Goal: Transaction & Acquisition: Purchase product/service

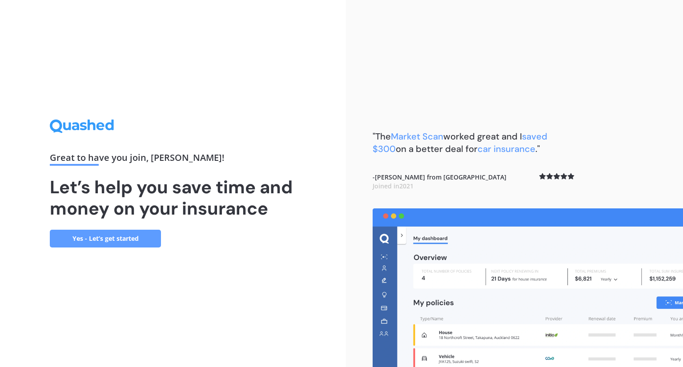
click at [106, 233] on link "Yes - Let’s get started" at bounding box center [105, 239] width 111 height 18
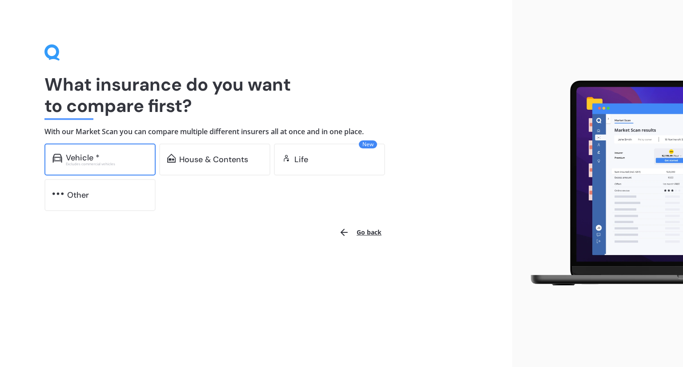
click at [85, 159] on div "Vehicle *" at bounding box center [83, 157] width 34 height 9
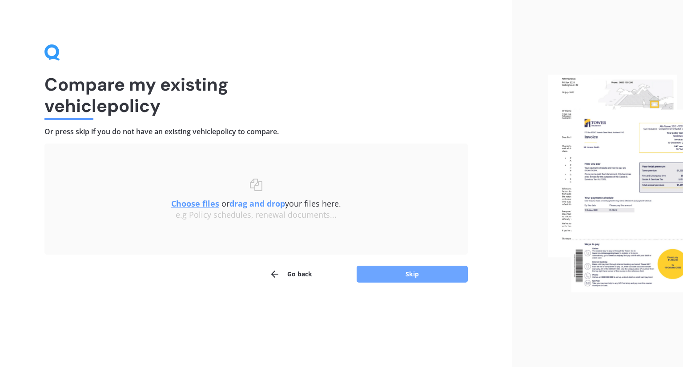
click at [408, 271] on button "Skip" at bounding box center [412, 274] width 111 height 17
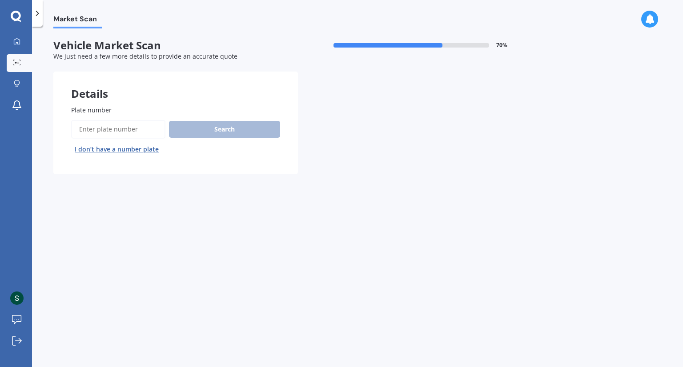
click at [251, 129] on div "Search I don’t have a number plate" at bounding box center [175, 138] width 209 height 36
click at [234, 129] on div "Search I don’t have a number plate" at bounding box center [175, 138] width 209 height 36
click at [130, 128] on input "Plate number" at bounding box center [118, 129] width 94 height 19
type input "KHQ821"
click at [221, 129] on button "Search" at bounding box center [224, 129] width 111 height 17
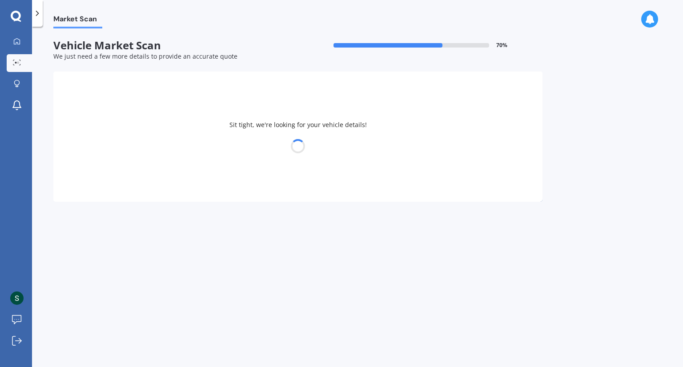
select select "FORD"
select select "EVEREST"
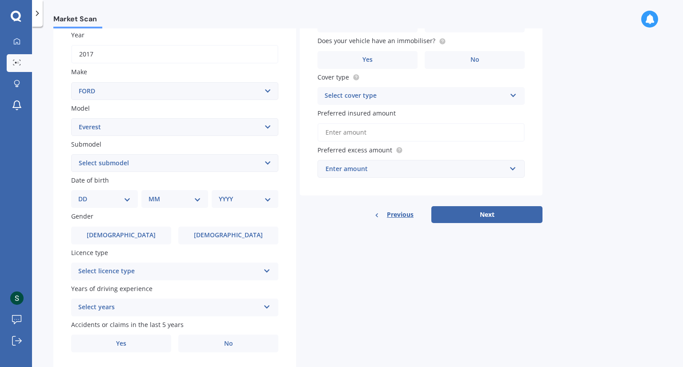
scroll to position [131, 0]
click at [268, 161] on select "Select submodel Platinum 3.0D/4WD SPORT 2.0D/4WD/10AT Titanium Trend Wildtrack …" at bounding box center [174, 162] width 207 height 18
select select "TREND"
click at [71, 153] on select "Select submodel Platinum 3.0D/4WD SPORT 2.0D/4WD/10AT Titanium Trend Wildtrack …" at bounding box center [174, 162] width 207 height 18
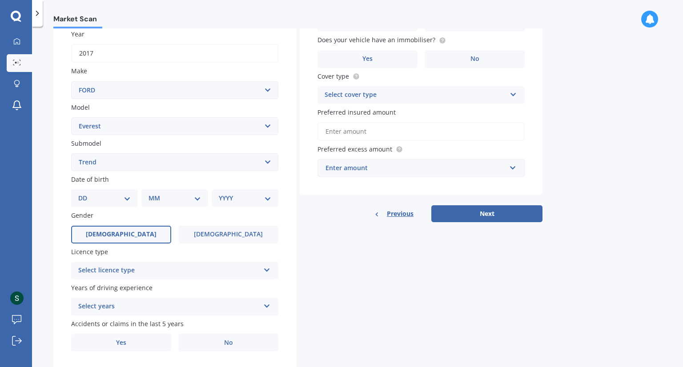
click at [133, 232] on label "[DEMOGRAPHIC_DATA]" at bounding box center [121, 235] width 100 height 18
click at [0, 0] on input "[DEMOGRAPHIC_DATA]" at bounding box center [0, 0] width 0 height 0
click at [266, 268] on icon at bounding box center [267, 269] width 8 height 6
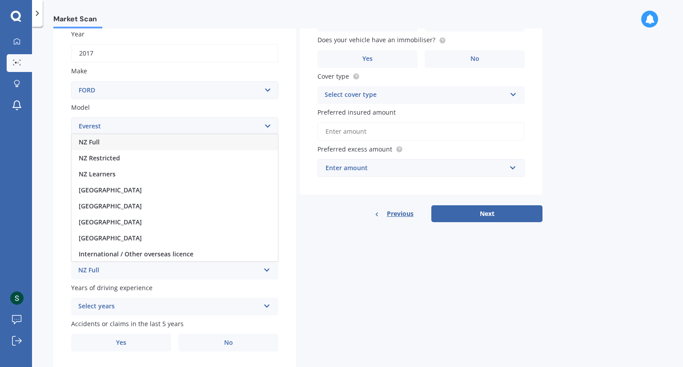
click at [181, 140] on div "NZ Full" at bounding box center [175, 142] width 206 height 16
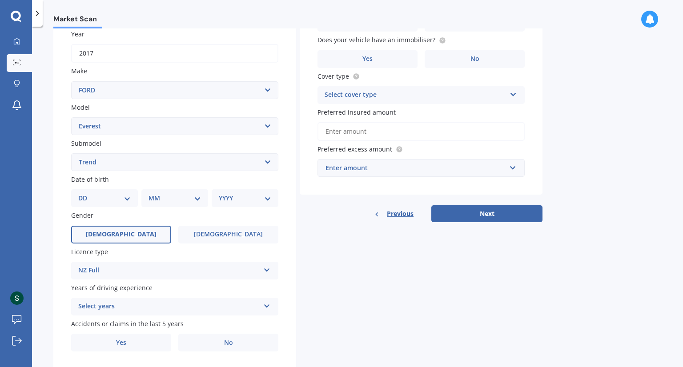
click at [130, 196] on select "DD 01 02 03 04 05 06 07 08 09 10 11 12 13 14 15 16 17 18 19 20 21 22 23 24 25 2…" at bounding box center [104, 198] width 52 height 10
select select "26"
click at [85, 193] on select "DD 01 02 03 04 05 06 07 08 09 10 11 12 13 14 15 16 17 18 19 20 21 22 23 24 25 2…" at bounding box center [104, 198] width 52 height 10
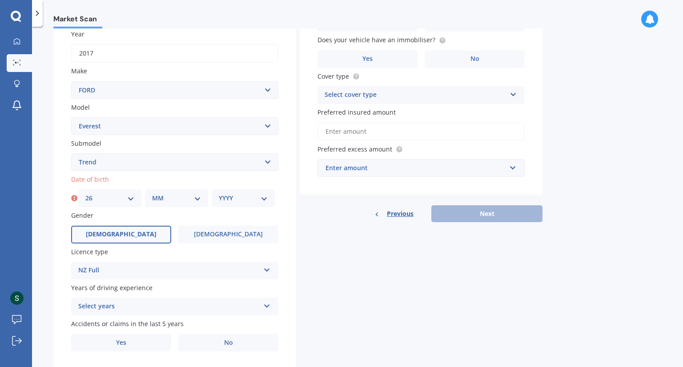
click at [197, 197] on select "MM 01 02 03 04 05 06 07 08 09 10 11 12" at bounding box center [176, 198] width 49 height 10
select select "10"
click at [152, 193] on select "MM 01 02 03 04 05 06 07 08 09 10 11 12" at bounding box center [176, 198] width 49 height 10
click at [263, 197] on select "YYYY 2025 2024 2023 2022 2021 2020 2019 2018 2017 2016 2015 2014 2013 2012 2011…" at bounding box center [243, 198] width 49 height 10
select select "1970"
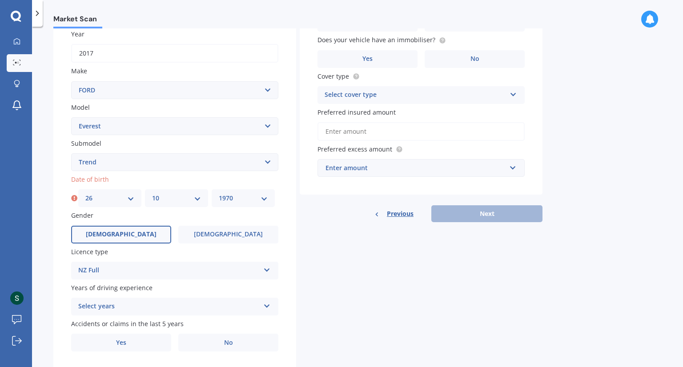
click at [219, 193] on select "YYYY 2025 2024 2023 2022 2021 2020 2019 2018 2017 2016 2015 2014 2013 2012 2011…" at bounding box center [243, 198] width 49 height 10
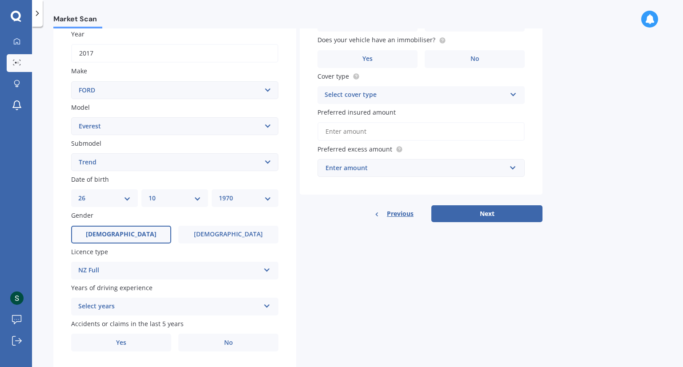
click at [268, 306] on icon at bounding box center [267, 305] width 8 height 6
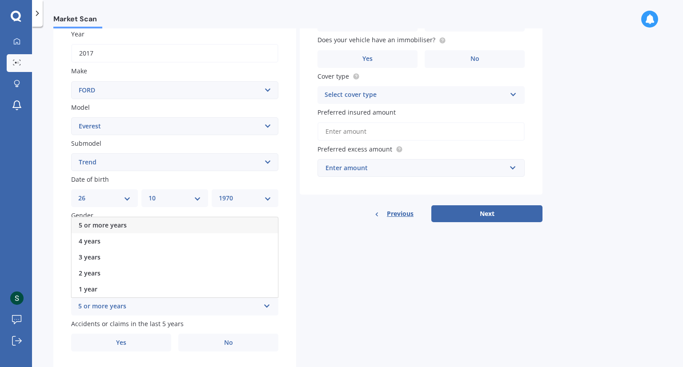
click at [155, 218] on div "5 or more years" at bounding box center [175, 225] width 206 height 16
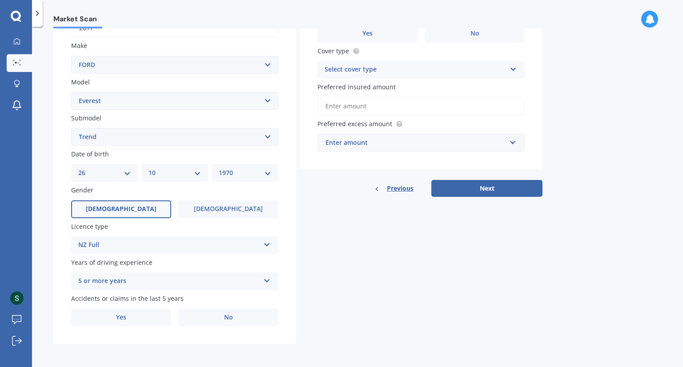
scroll to position [156, 0]
click at [119, 315] on span "Yes" at bounding box center [121, 318] width 11 height 8
click at [0, 0] on input "Yes" at bounding box center [0, 0] width 0 height 0
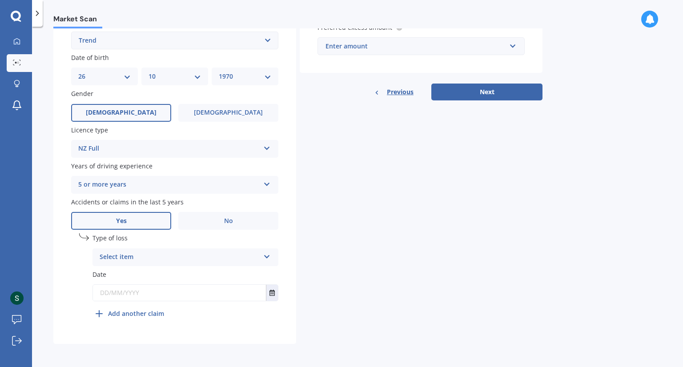
click at [265, 258] on icon at bounding box center [267, 255] width 8 height 6
click at [226, 274] on div "At fault accident" at bounding box center [185, 275] width 185 height 16
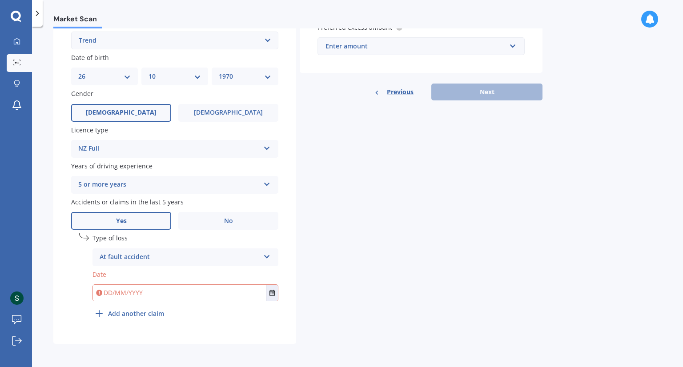
click at [111, 294] on input "text" at bounding box center [179, 293] width 173 height 16
click at [112, 293] on input "text" at bounding box center [179, 293] width 173 height 16
type input "[DATE]"
click at [262, 310] on div "undefined 1 Type of loss At fault accident At fault accident Not at fault accid…" at bounding box center [186, 277] width 186 height 89
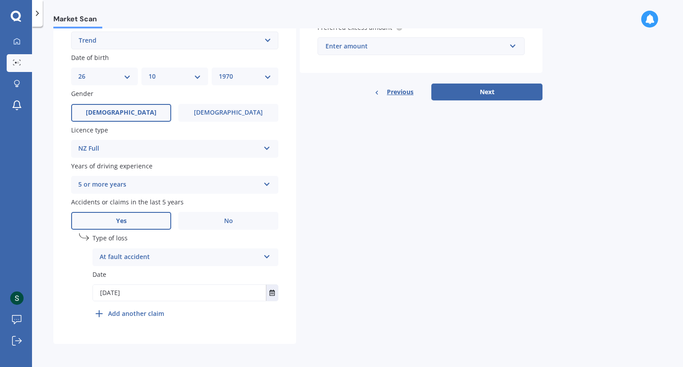
scroll to position [0, 0]
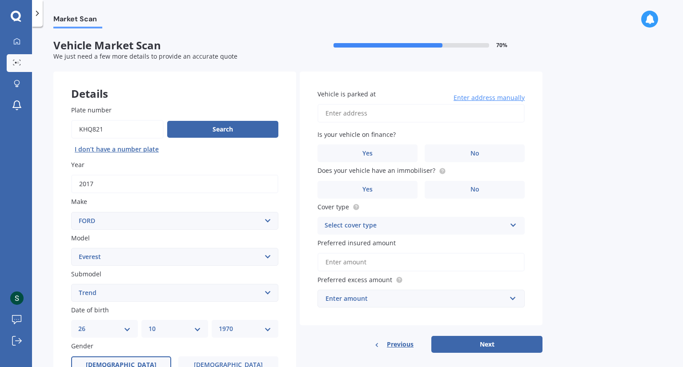
click at [368, 114] on input "Vehicle is parked at" at bounding box center [421, 113] width 207 height 19
type input "[STREET_ADDRESS]"
click at [477, 150] on span "No" at bounding box center [475, 154] width 9 height 8
click at [0, 0] on input "No" at bounding box center [0, 0] width 0 height 0
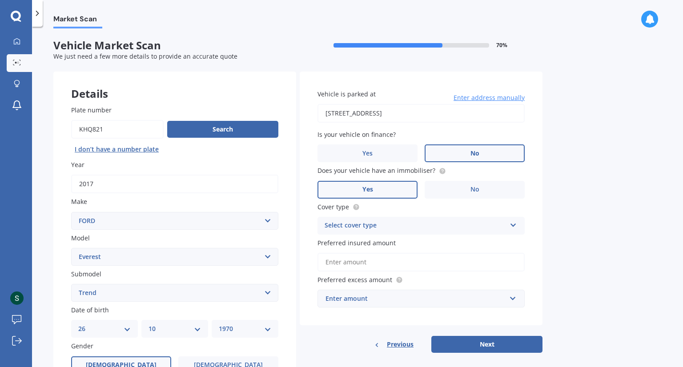
click at [386, 191] on label "Yes" at bounding box center [368, 190] width 100 height 18
click at [0, 0] on input "Yes" at bounding box center [0, 0] width 0 height 0
click at [515, 222] on icon at bounding box center [514, 224] width 8 height 6
click at [457, 242] on div "Comprehensive" at bounding box center [421, 243] width 206 height 16
click at [513, 260] on input "Preferred insured amount" at bounding box center [421, 262] width 207 height 19
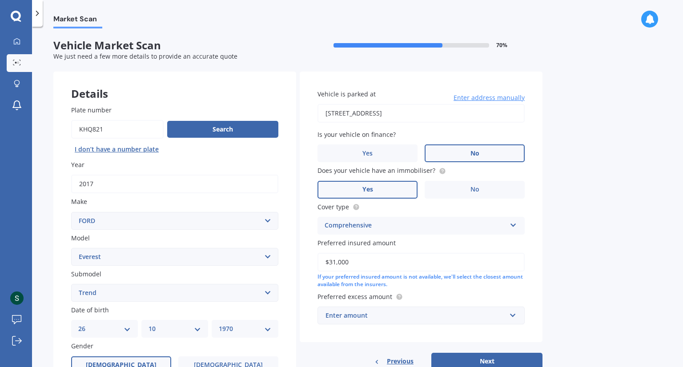
type input "$31,000"
click at [480, 305] on div "Preferred excess amount Enter amount $100 $400 $500 $750 $1,000 $1,500 $2,000" at bounding box center [421, 308] width 207 height 32
click at [482, 314] on div "Enter amount" at bounding box center [416, 316] width 181 height 10
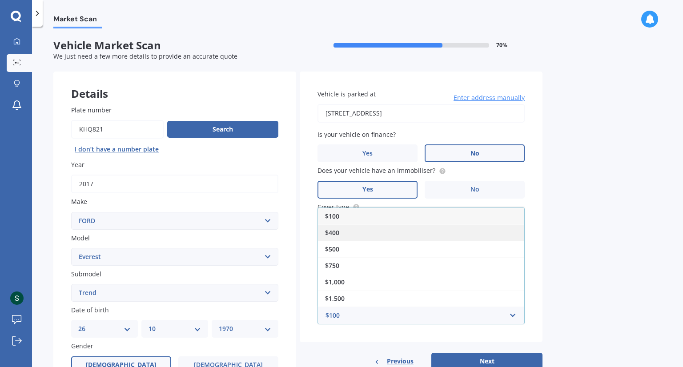
click at [371, 231] on div "$400" at bounding box center [421, 233] width 206 height 16
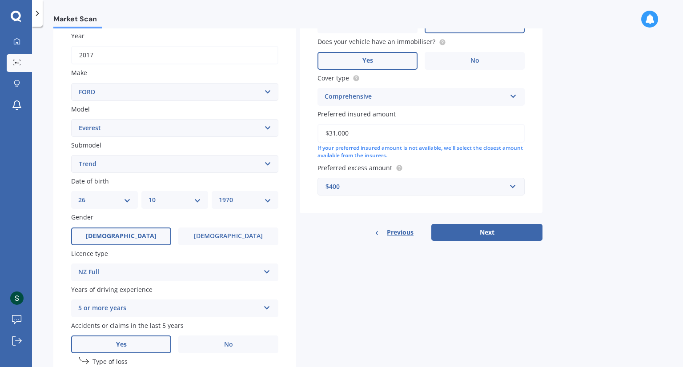
scroll to position [139, 0]
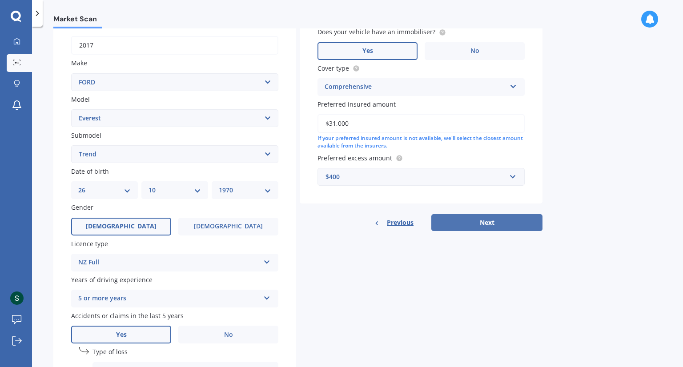
click at [510, 218] on button "Next" at bounding box center [486, 222] width 111 height 17
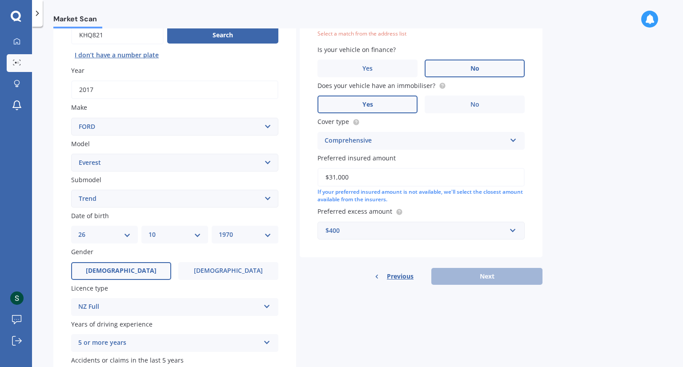
scroll to position [60, 0]
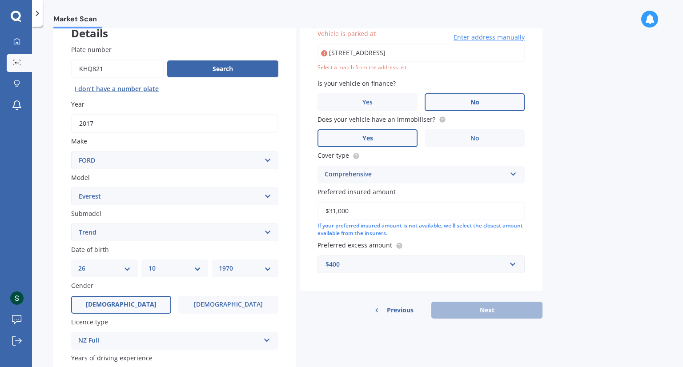
click at [376, 52] on input "[STREET_ADDRESS]" at bounding box center [421, 53] width 207 height 19
click at [395, 72] on div "Vehicle is parked at [STREET_ADDRESS] Enter address manually Select a match fro…" at bounding box center [421, 151] width 243 height 280
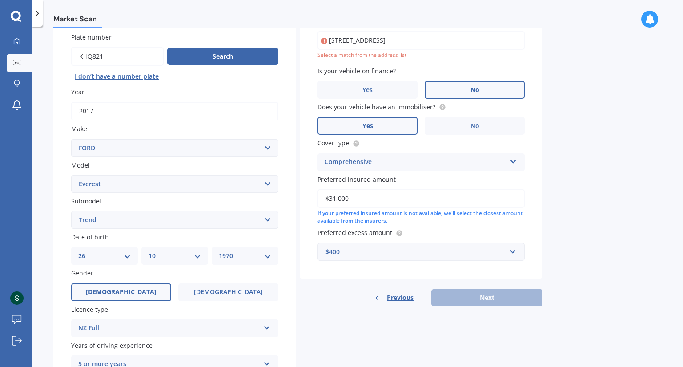
scroll to position [66, 0]
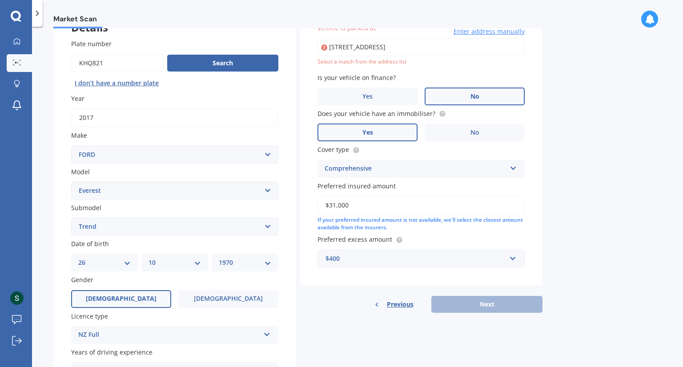
click at [374, 47] on input "[STREET_ADDRESS]" at bounding box center [421, 47] width 207 height 19
type input "[STREET_ADDRESS]"
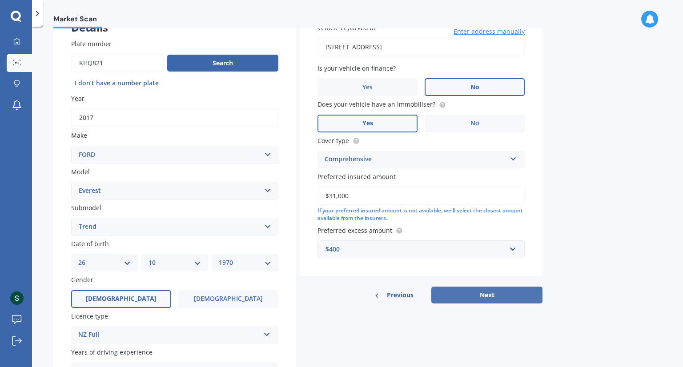
click at [478, 293] on button "Next" at bounding box center [486, 295] width 111 height 17
select select "26"
select select "10"
select select "1970"
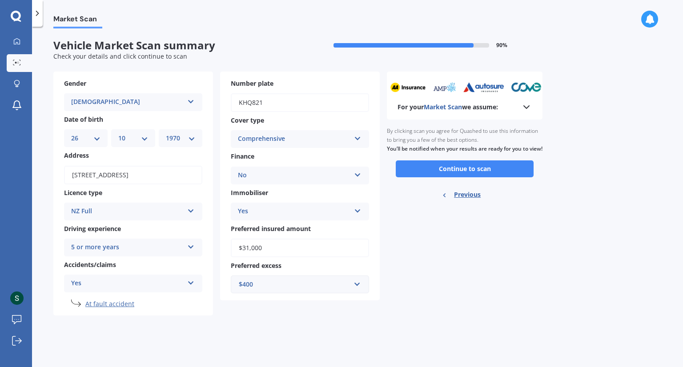
scroll to position [0, 0]
click at [481, 174] on button "Continue to scan" at bounding box center [465, 169] width 138 height 17
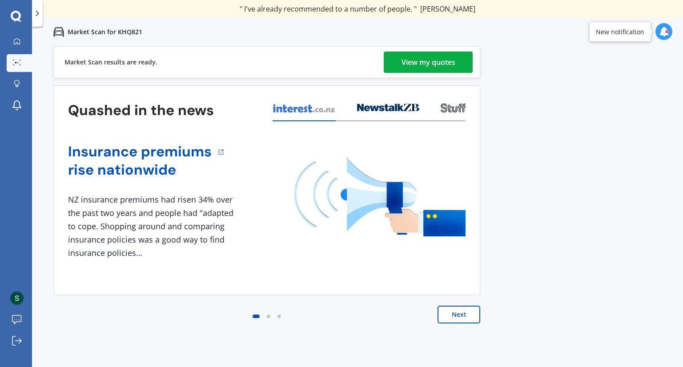
click at [452, 58] on div "View my quotes" at bounding box center [429, 62] width 54 height 21
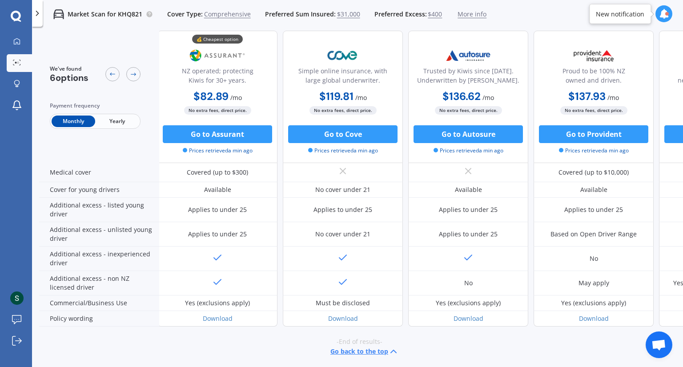
scroll to position [427, 2]
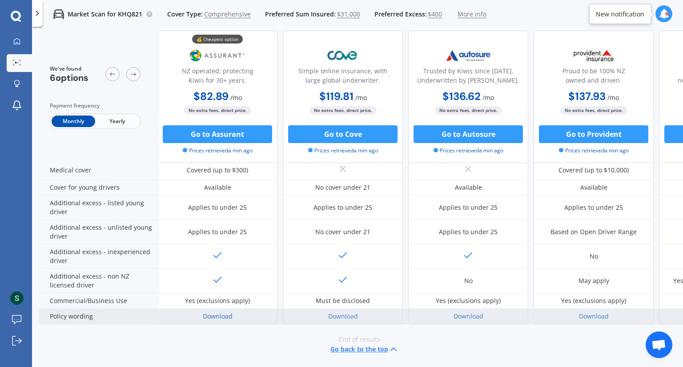
click at [225, 312] on link "Download" at bounding box center [218, 316] width 30 height 8
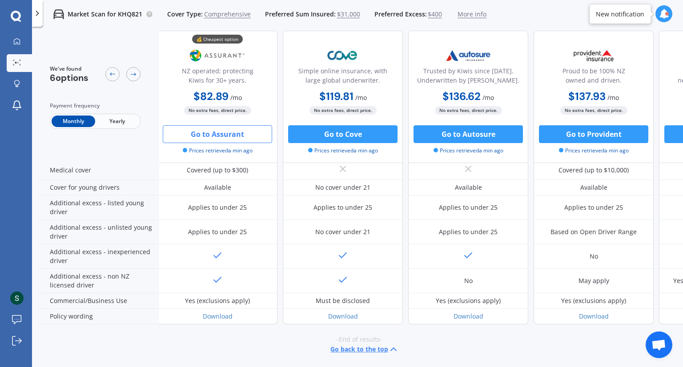
click at [237, 137] on button "Go to Assurant" at bounding box center [217, 134] width 109 height 18
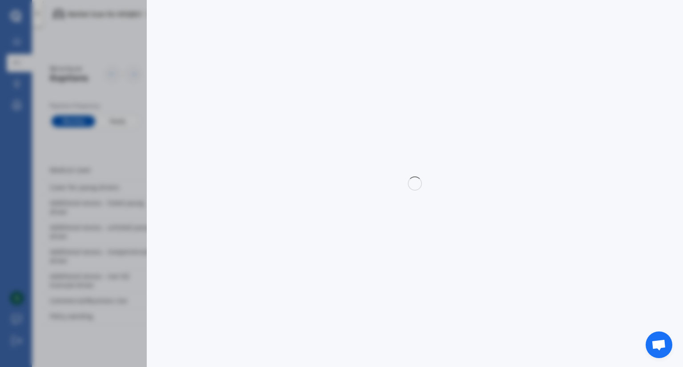
select select "Monthly"
select select "full"
select select "0"
select select "Canterbury"
select select "FORD"
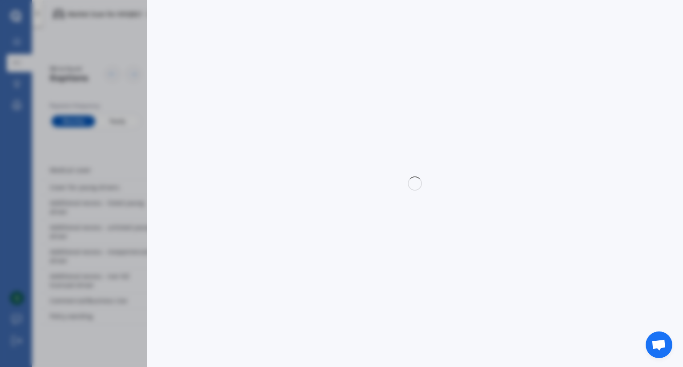
select select "EVEREST"
select select "TREND"
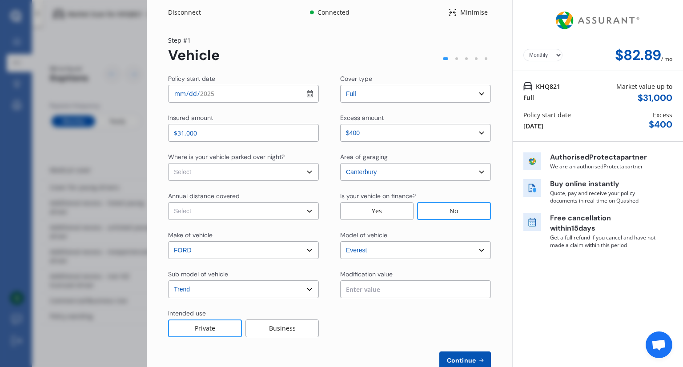
click at [308, 170] on select "Select In a garage On own property On street or road" at bounding box center [243, 172] width 151 height 18
select select "In a garage"
click at [168, 163] on select "Select In a garage On own property On street or road" at bounding box center [243, 172] width 151 height 18
click at [308, 93] on input "[DATE]" at bounding box center [243, 94] width 151 height 18
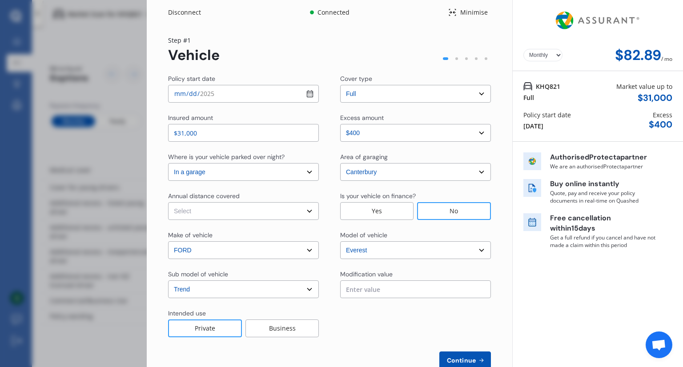
click at [307, 92] on input "[DATE]" at bounding box center [243, 94] width 151 height 18
type input "[DATE]"
click at [306, 209] on select "Select Low (less than 15,000km per year) Average (15,000-30,000km per year) Hig…" at bounding box center [243, 211] width 151 height 18
select select "15000"
click at [168, 202] on select "Select Low (less than 15,000km per year) Average (15,000-30,000km per year) Hig…" at bounding box center [243, 211] width 151 height 18
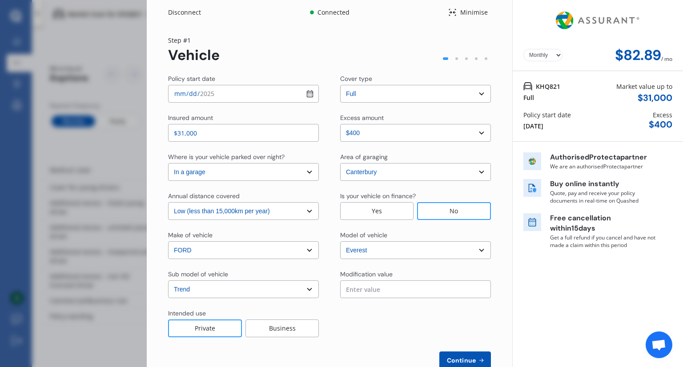
click at [463, 358] on span "Continue" at bounding box center [461, 360] width 32 height 7
select select "Mr"
select select "26"
select select "10"
select select "1970"
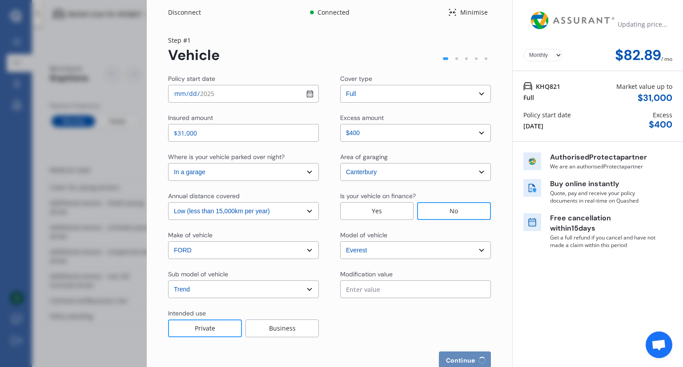
select select "full"
select select "more than 4 years"
select select "[GEOGRAPHIC_DATA]"
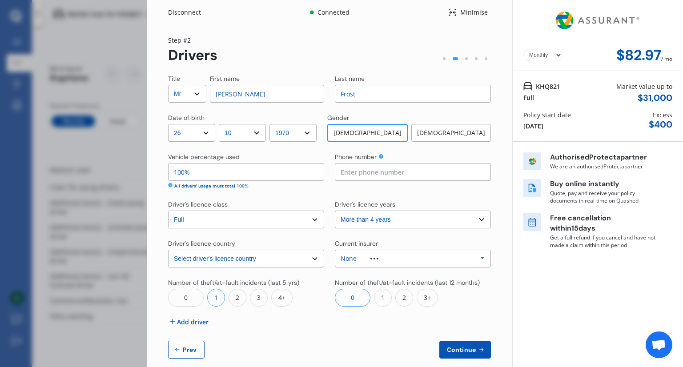
scroll to position [13, 0]
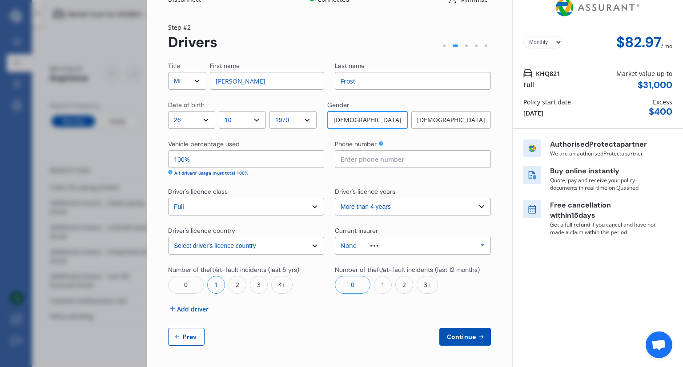
click at [259, 287] on div "3" at bounding box center [259, 285] width 18 height 18
click at [479, 243] on icon at bounding box center [482, 245] width 13 height 16
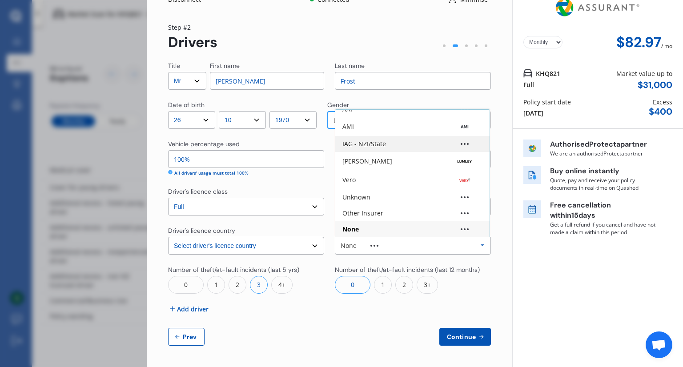
click at [411, 146] on div "IAG - NZI/State" at bounding box center [412, 144] width 140 height 6
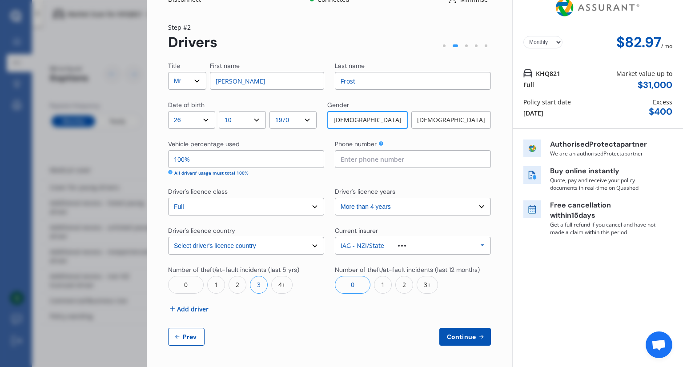
click at [345, 280] on div "0" at bounding box center [353, 285] width 36 height 18
click at [467, 334] on span "Continue" at bounding box center [461, 337] width 32 height 7
click at [382, 284] on div "1" at bounding box center [383, 285] width 18 height 18
click at [387, 159] on input at bounding box center [413, 159] width 156 height 18
type input "0276621249"
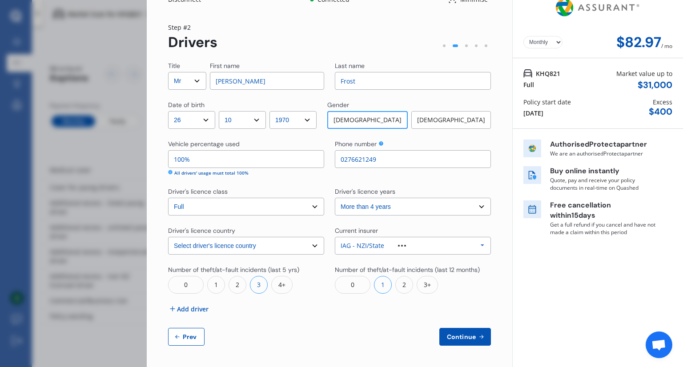
click at [463, 334] on span "Continue" at bounding box center [461, 337] width 32 height 7
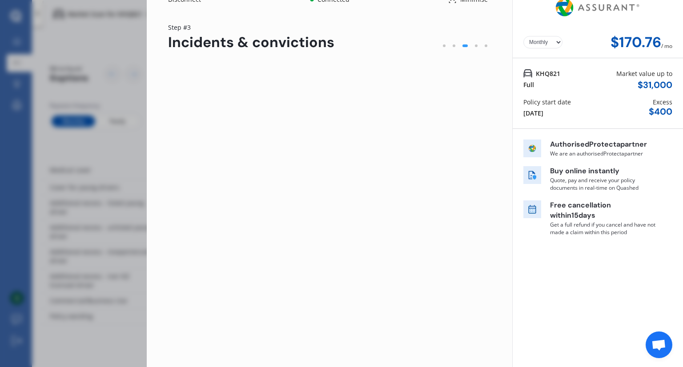
scroll to position [0, 0]
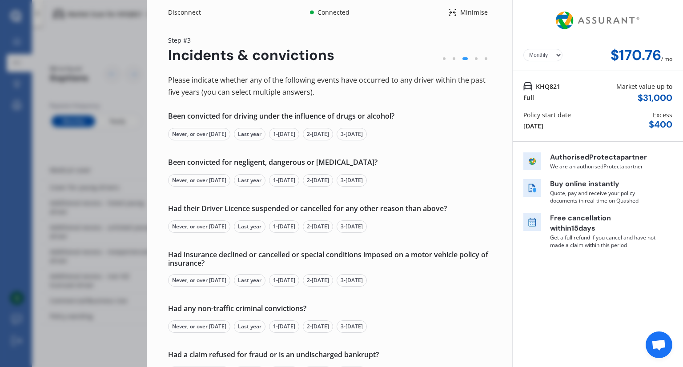
click at [199, 133] on div "Never, or over [DATE]" at bounding box center [199, 134] width 62 height 12
click at [197, 180] on div "Never, or over [DATE]" at bounding box center [199, 180] width 62 height 12
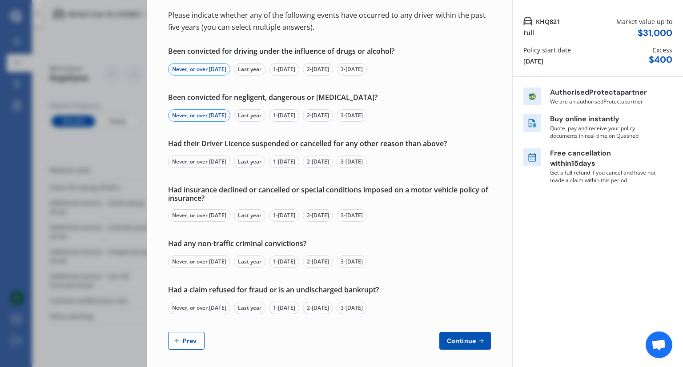
scroll to position [68, 0]
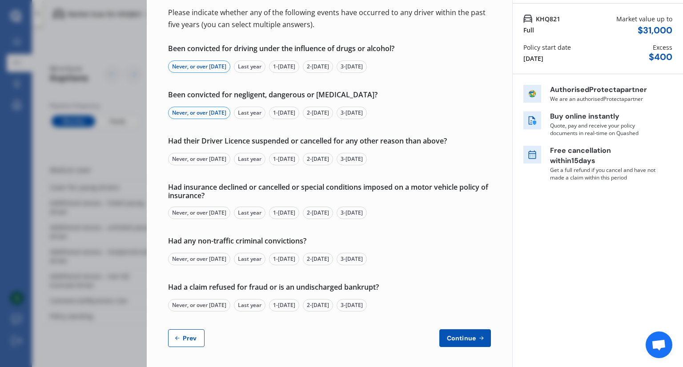
click at [199, 159] on div "Never, or over [DATE]" at bounding box center [199, 159] width 62 height 12
click at [196, 211] on div "Never, or over [DATE]" at bounding box center [199, 213] width 62 height 12
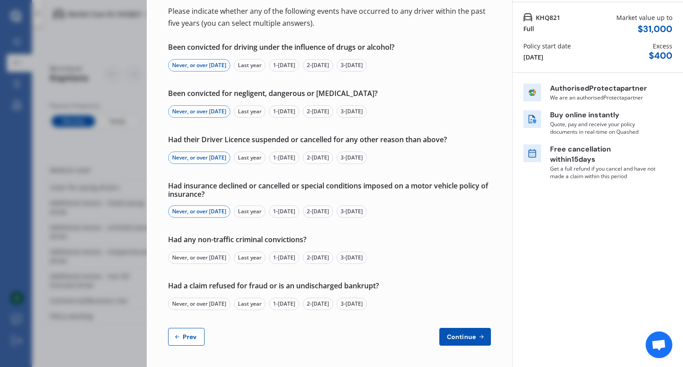
click at [196, 254] on div "Never, or over [DATE]" at bounding box center [199, 258] width 62 height 12
click at [199, 300] on div "Never, or over [DATE]" at bounding box center [199, 304] width 62 height 12
click at [450, 335] on span "Continue" at bounding box center [461, 337] width 32 height 7
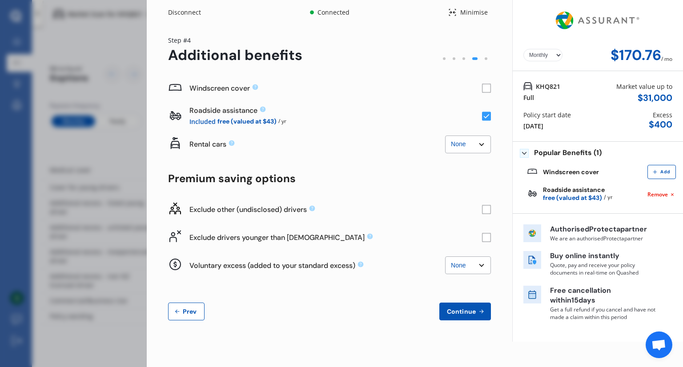
scroll to position [0, 0]
click at [486, 116] on rect at bounding box center [486, 116] width 9 height 9
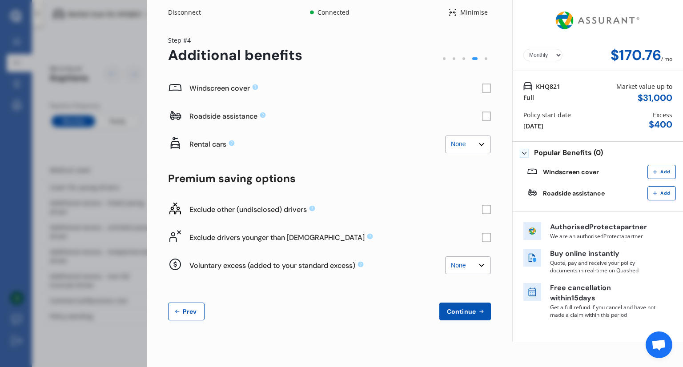
click at [464, 312] on span "Continue" at bounding box center [461, 311] width 32 height 7
